Goal: Find specific page/section: Find specific page/section

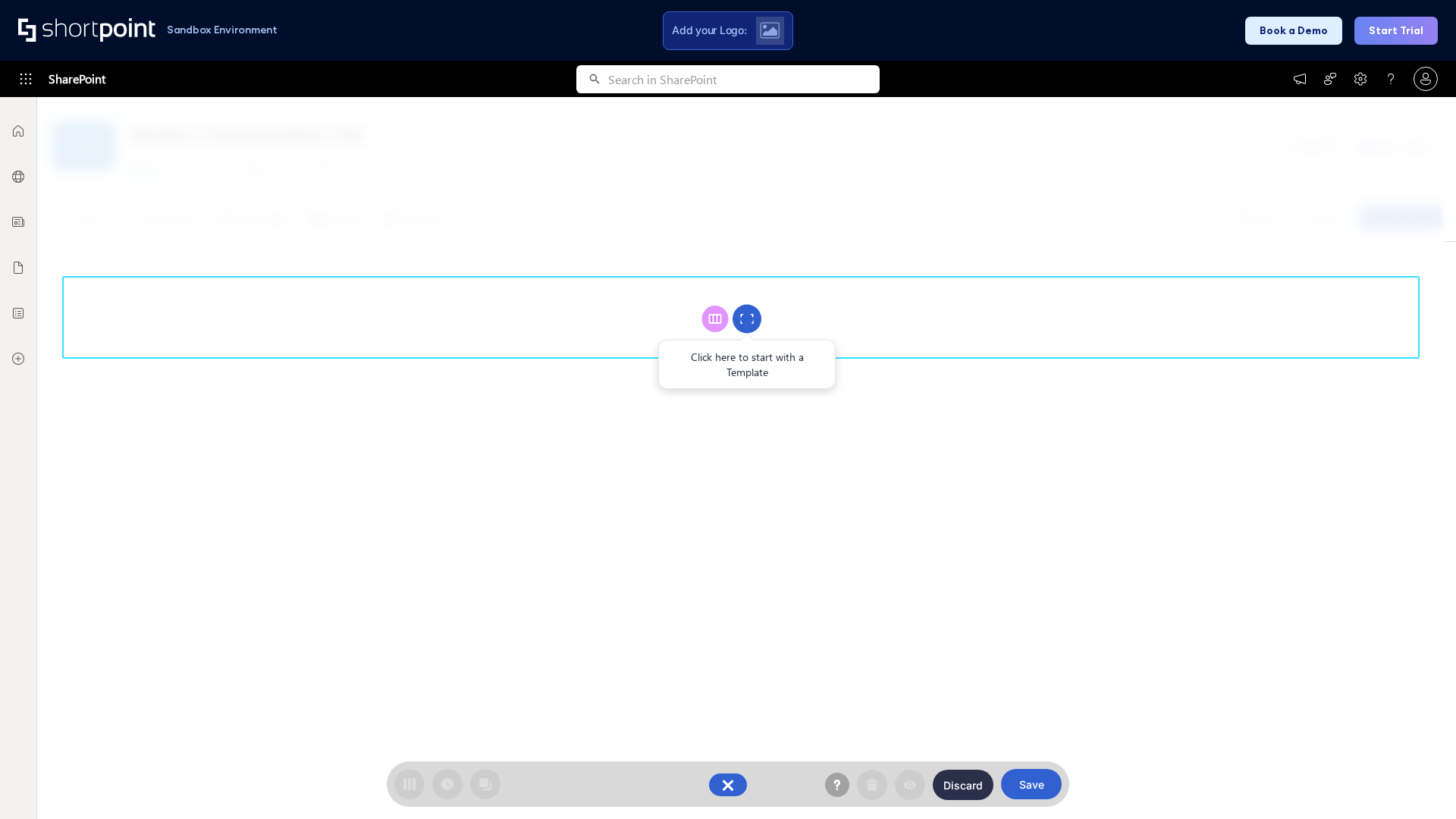
click at [747, 318] on circle at bounding box center [747, 320] width 29 height 29
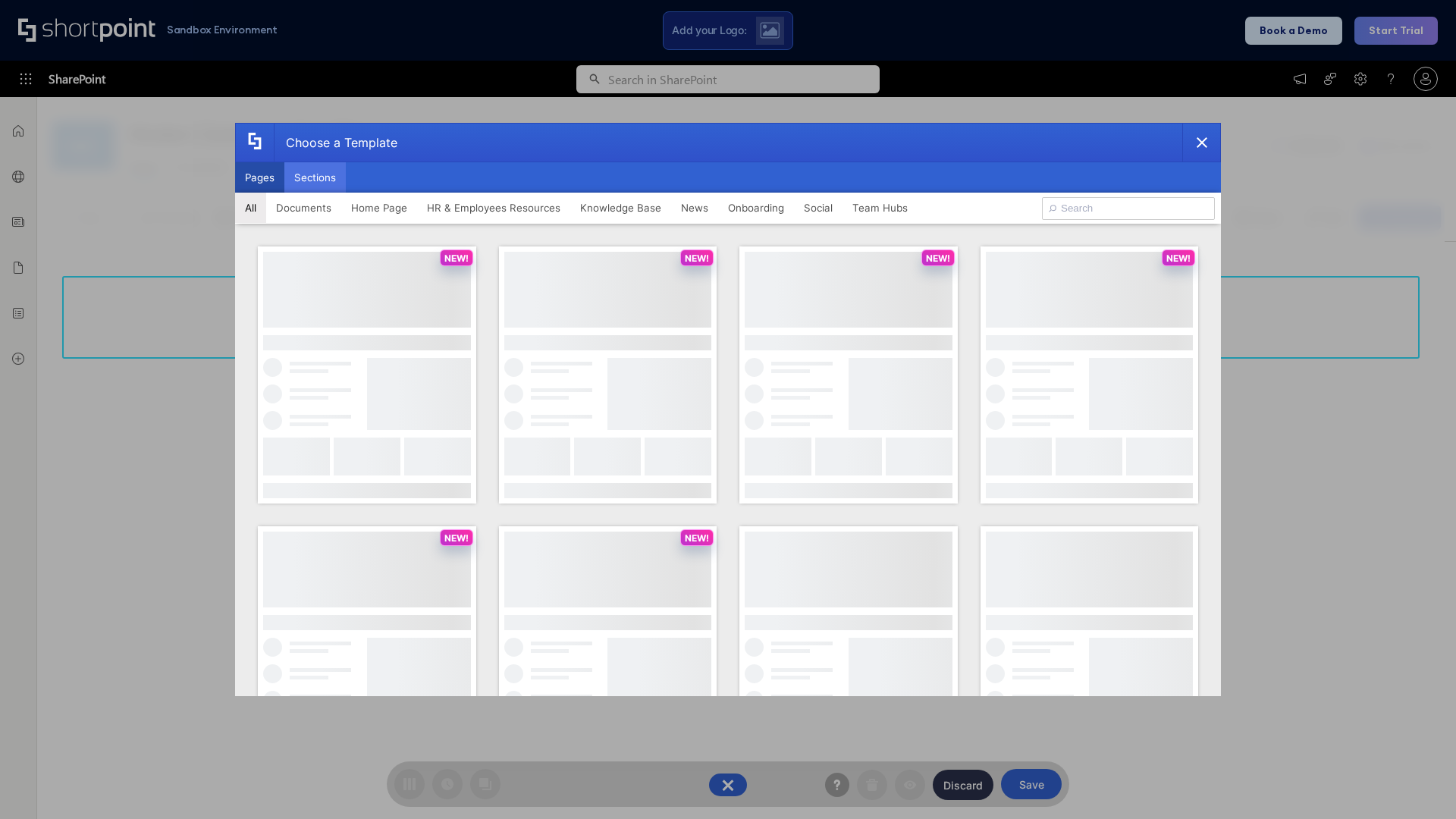
click at [315, 178] on button "Sections" at bounding box center [315, 178] width 61 height 31
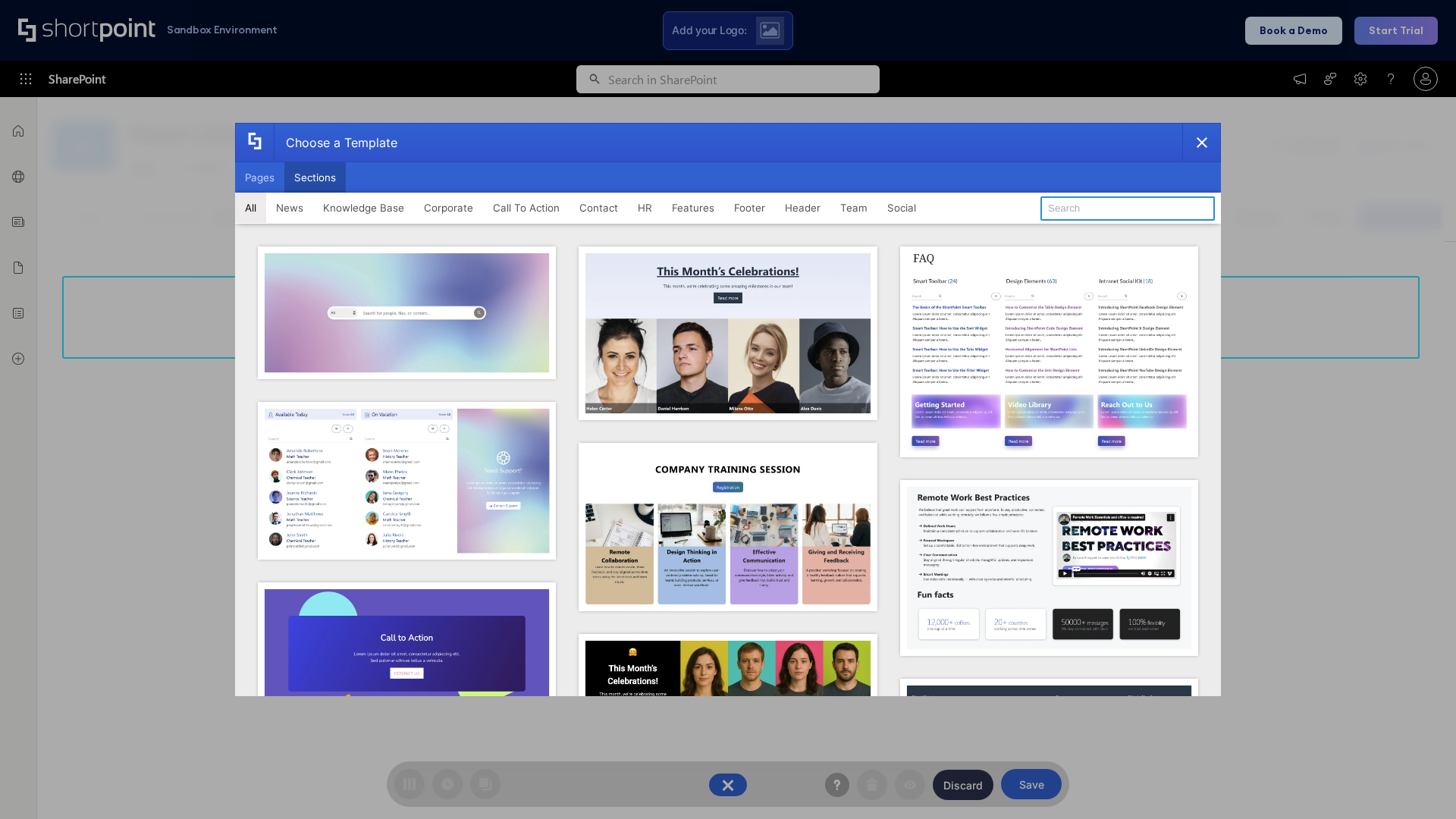
type input "Footer 4"
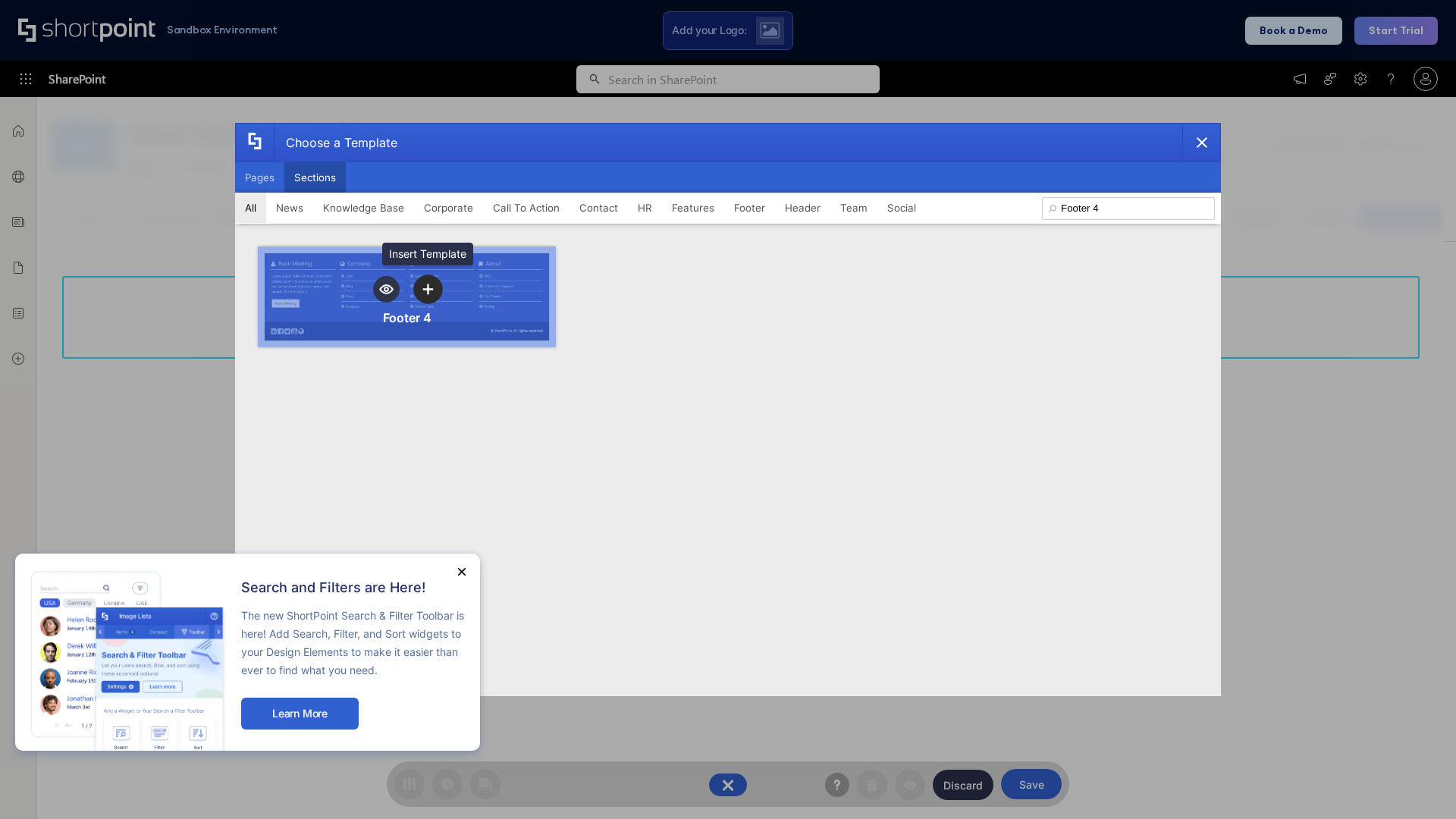
click at [428, 289] on icon "template selector" at bounding box center [427, 288] width 10 height 10
